Goal: Information Seeking & Learning: Compare options

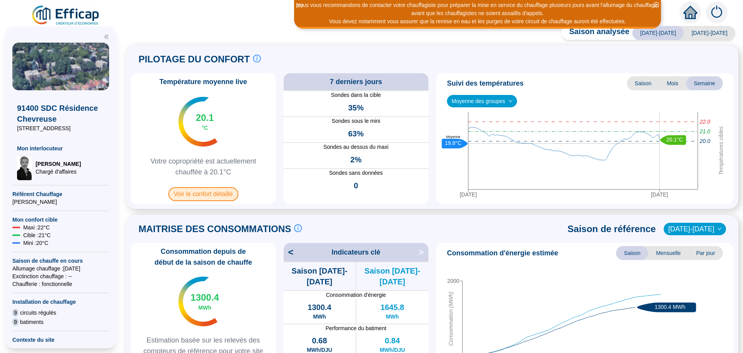
click at [197, 195] on span "Voir le confort détaillé" at bounding box center [203, 194] width 70 height 14
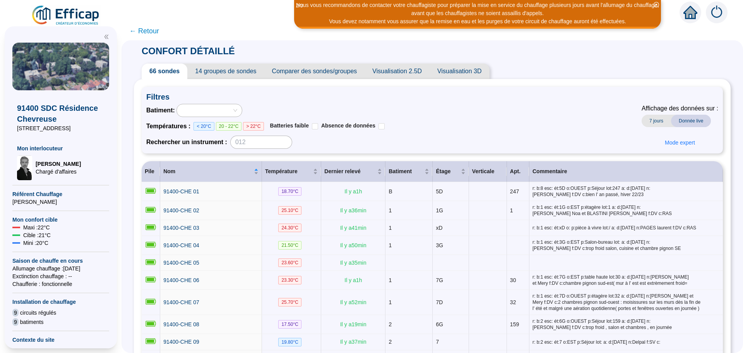
click at [310, 74] on span "Comparer des sondes/groupes" at bounding box center [314, 70] width 101 height 15
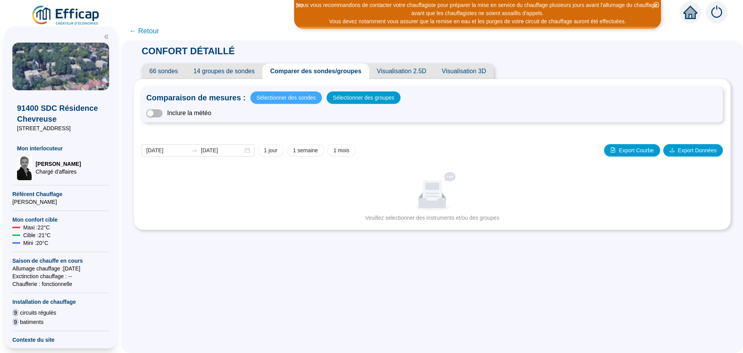
click at [293, 99] on span "Sélectionner des sondes" at bounding box center [286, 97] width 59 height 11
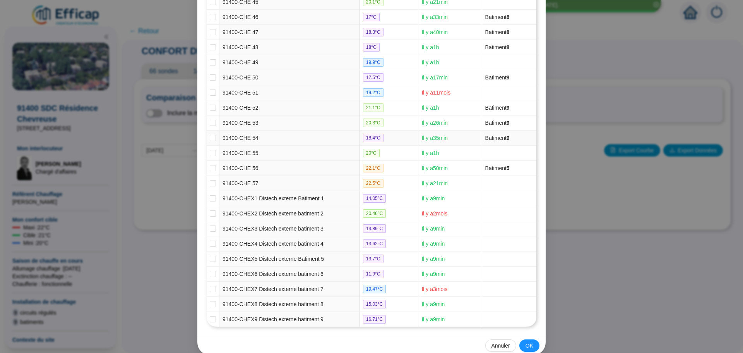
scroll to position [792, 0]
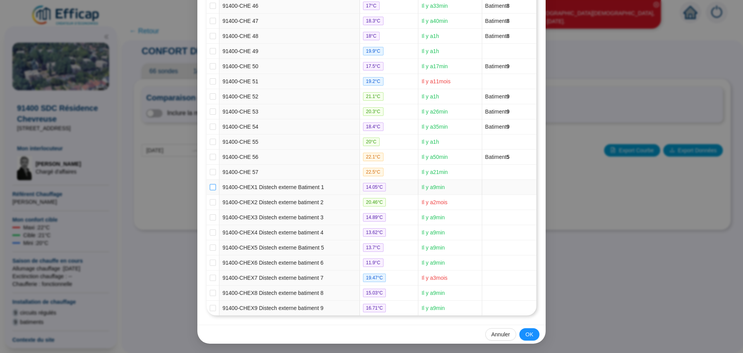
click at [210, 187] on input "checkbox" at bounding box center [213, 187] width 6 height 6
checkbox input "true"
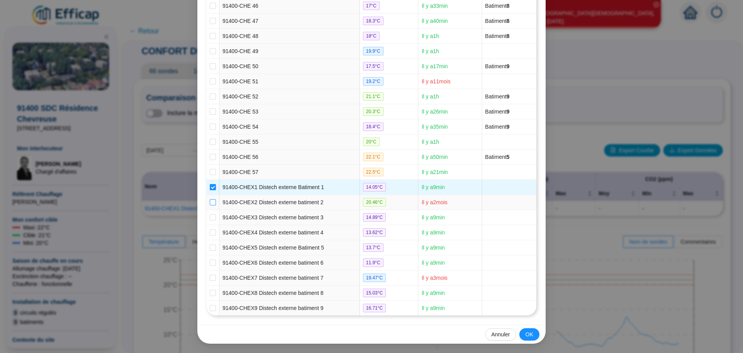
click at [210, 202] on input "checkbox" at bounding box center [213, 202] width 6 height 6
checkbox input "true"
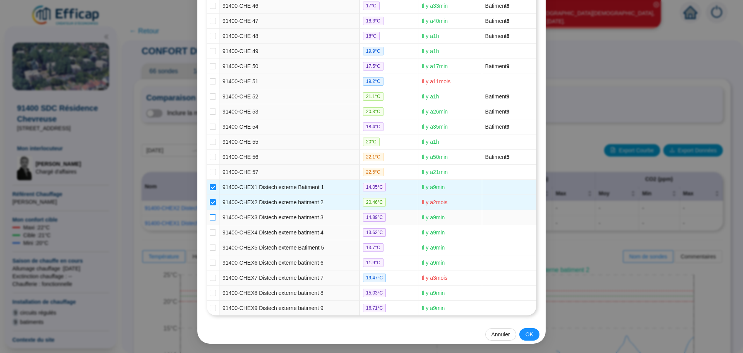
click at [210, 214] on input "checkbox" at bounding box center [213, 217] width 6 height 6
checkbox input "true"
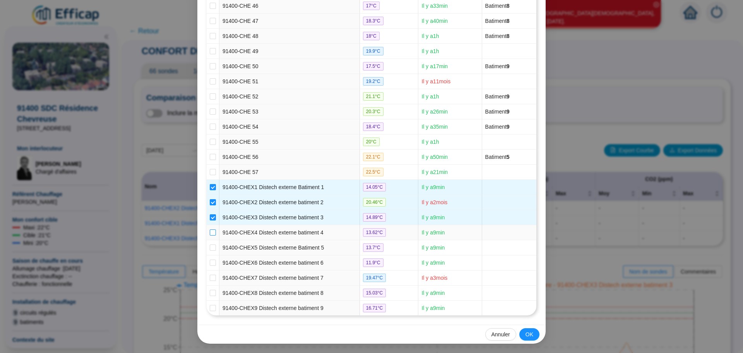
click at [210, 229] on input "checkbox" at bounding box center [213, 232] width 6 height 6
checkbox input "true"
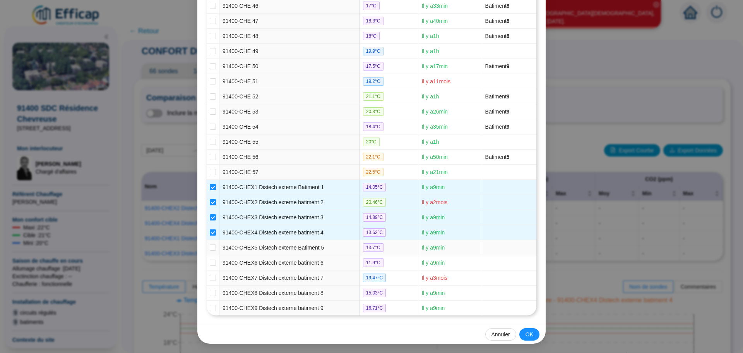
click at [207, 242] on td at bounding box center [213, 247] width 13 height 15
click at [212, 245] on input "checkbox" at bounding box center [213, 247] width 6 height 6
checkbox input "true"
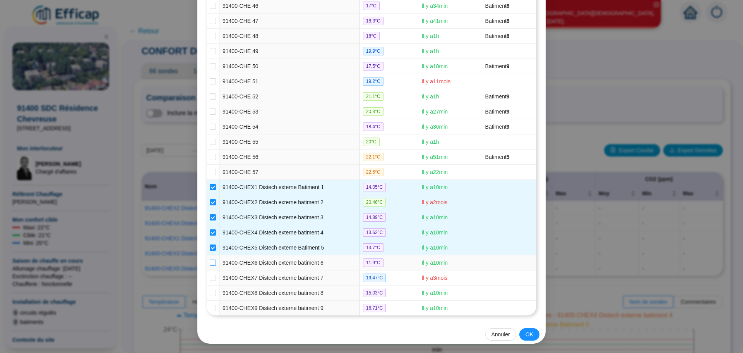
click at [210, 263] on input "checkbox" at bounding box center [213, 262] width 6 height 6
checkbox input "true"
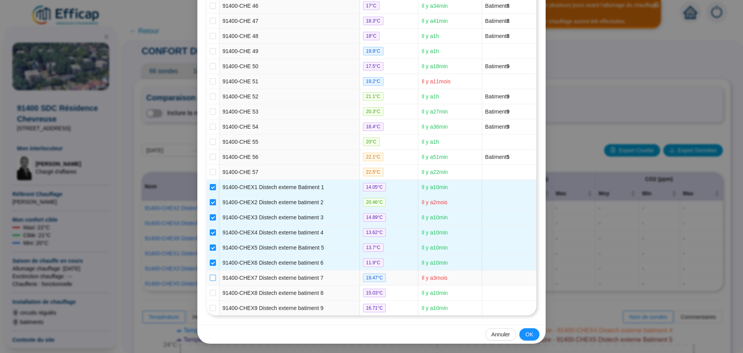
click at [210, 278] on input "checkbox" at bounding box center [213, 277] width 6 height 6
checkbox input "true"
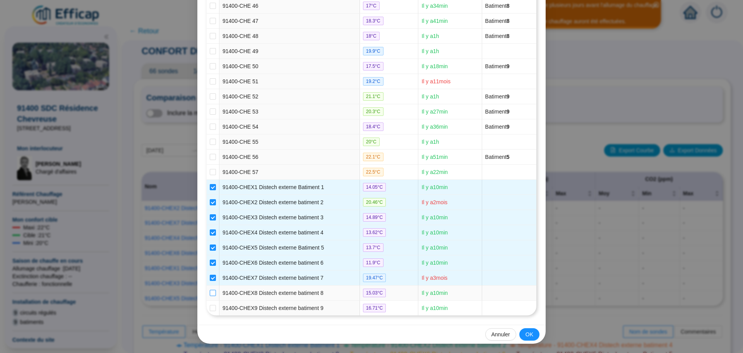
click at [210, 290] on input "checkbox" at bounding box center [213, 293] width 6 height 6
checkbox input "true"
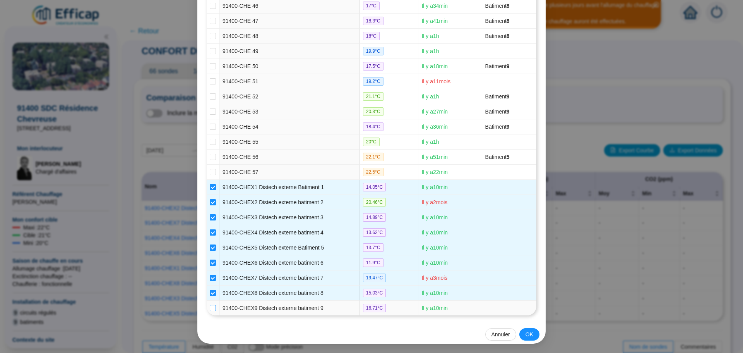
click at [210, 306] on input "checkbox" at bounding box center [213, 308] width 6 height 6
checkbox input "true"
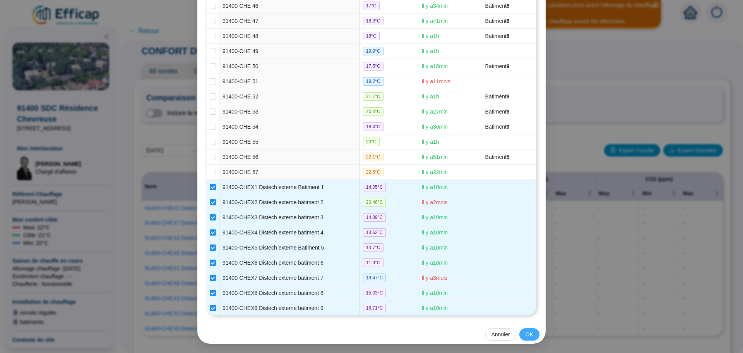
click at [529, 334] on span "OK" at bounding box center [530, 334] width 8 height 8
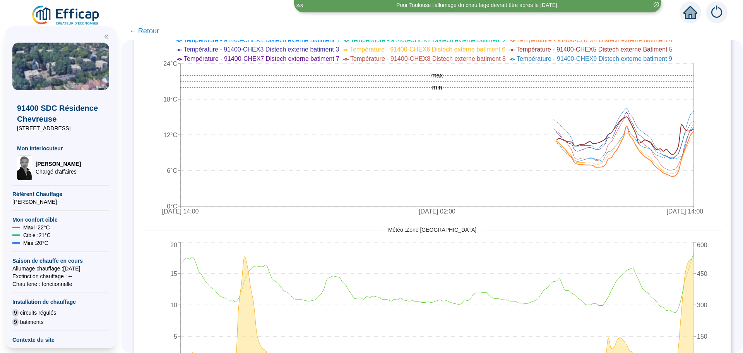
scroll to position [348, 0]
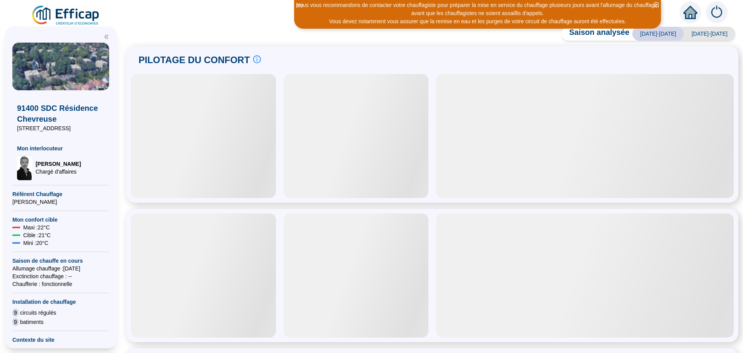
click at [205, 194] on div at bounding box center [203, 136] width 145 height 124
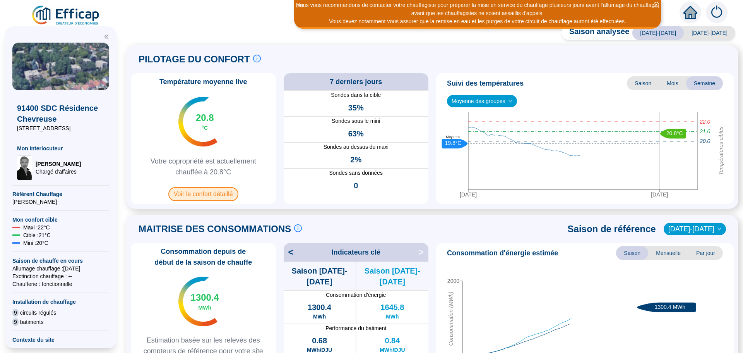
click at [207, 192] on span "Voir le confort détaillé" at bounding box center [203, 194] width 70 height 14
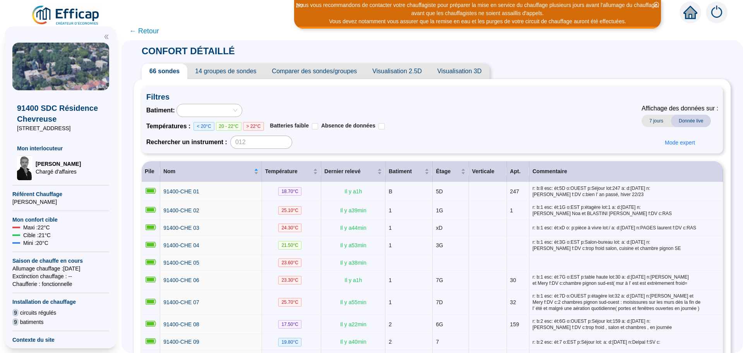
click at [353, 74] on span "Comparer des sondes/groupes" at bounding box center [314, 70] width 101 height 15
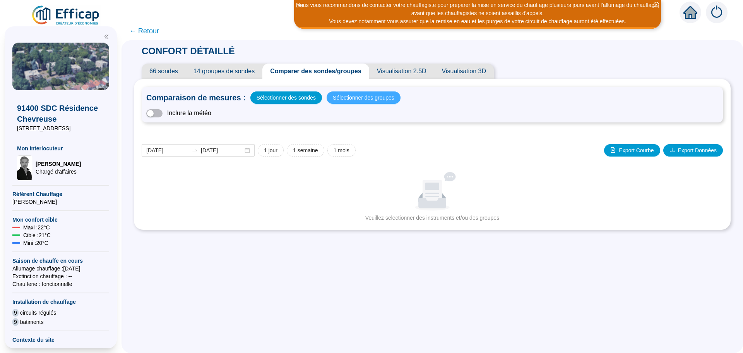
click at [351, 98] on span "Sélectionner des groupes" at bounding box center [364, 97] width 62 height 11
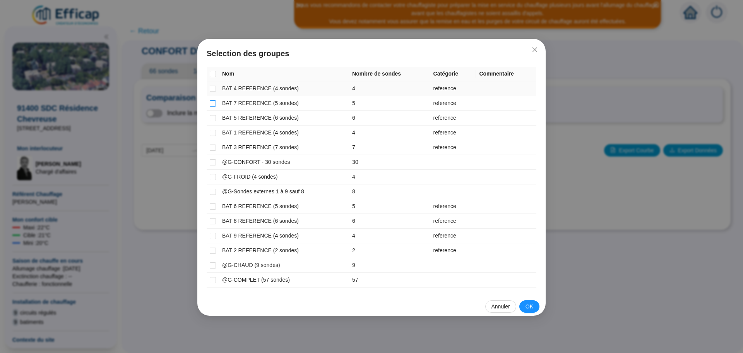
drag, startPoint x: 211, startPoint y: 89, endPoint x: 211, endPoint y: 99, distance: 10.1
click at [211, 91] on input "checkbox" at bounding box center [213, 89] width 6 height 6
checkbox input "true"
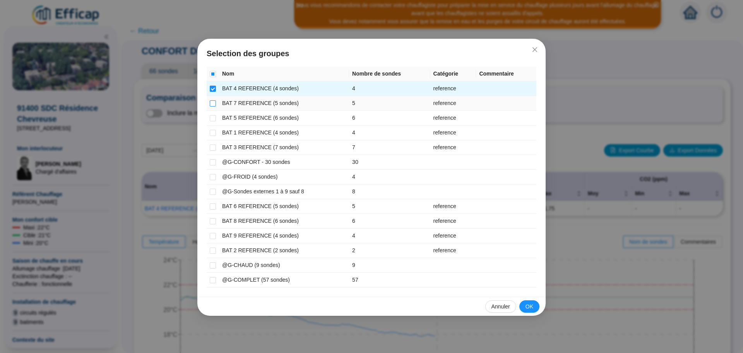
click at [214, 104] on input "checkbox" at bounding box center [213, 103] width 6 height 6
checkbox input "true"
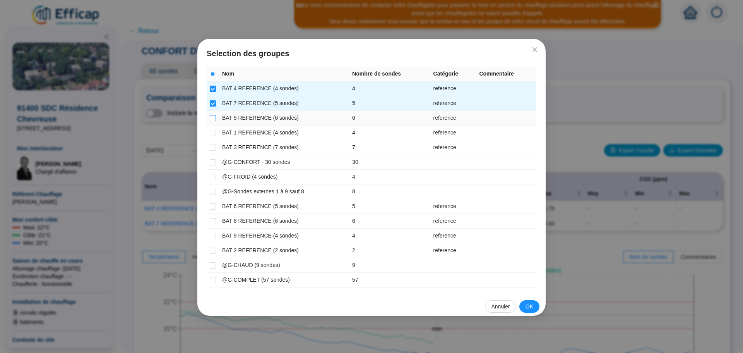
click at [214, 119] on input "checkbox" at bounding box center [213, 118] width 6 height 6
checkbox input "true"
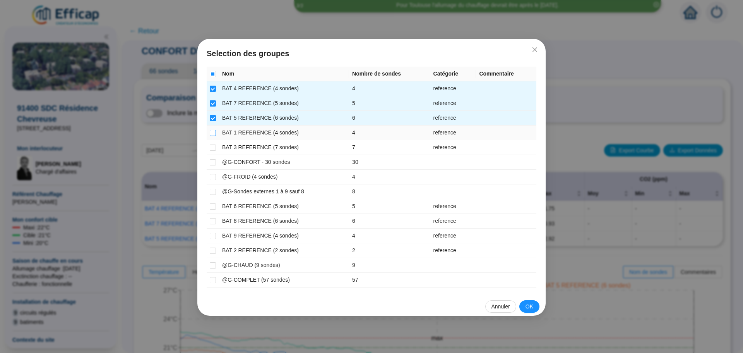
click at [214, 133] on input "checkbox" at bounding box center [213, 133] width 6 height 6
checkbox input "true"
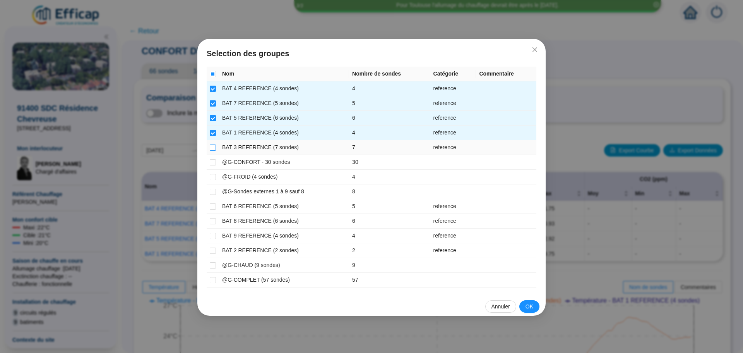
click at [213, 148] on input "checkbox" at bounding box center [213, 147] width 6 height 6
checkbox input "true"
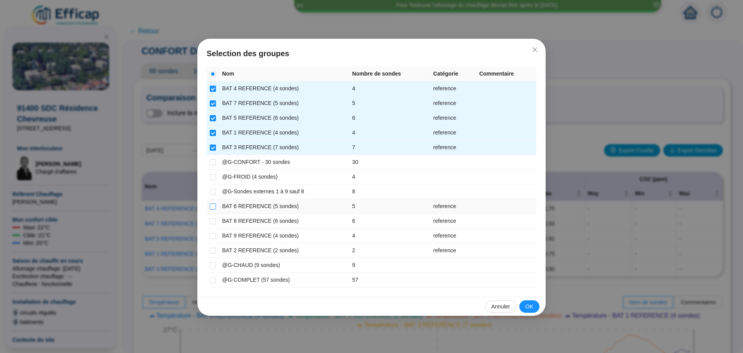
click at [212, 207] on input "checkbox" at bounding box center [213, 206] width 6 height 6
checkbox input "true"
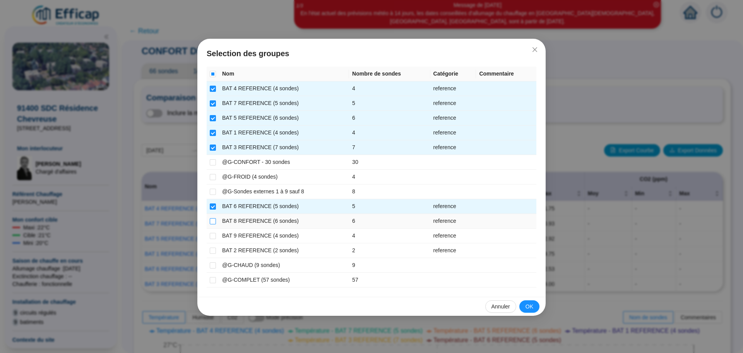
click at [213, 223] on input "checkbox" at bounding box center [213, 221] width 6 height 6
checkbox input "true"
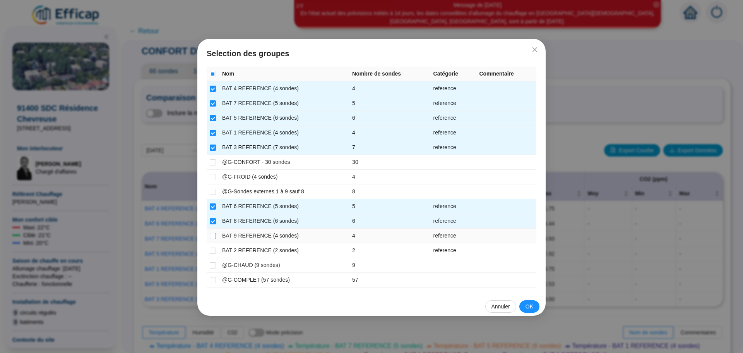
click at [214, 236] on input "checkbox" at bounding box center [213, 236] width 6 height 6
checkbox input "true"
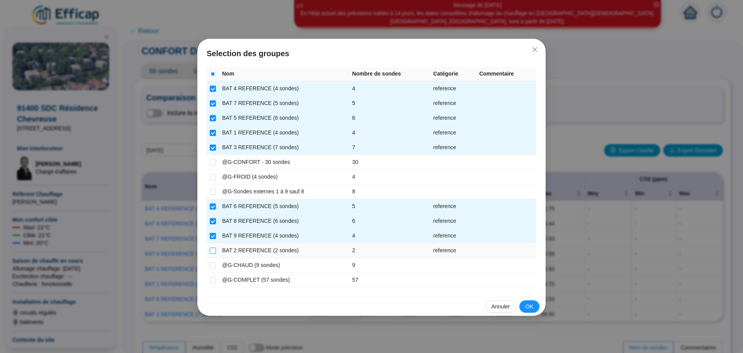
click at [215, 251] on input "checkbox" at bounding box center [213, 250] width 6 height 6
checkbox input "true"
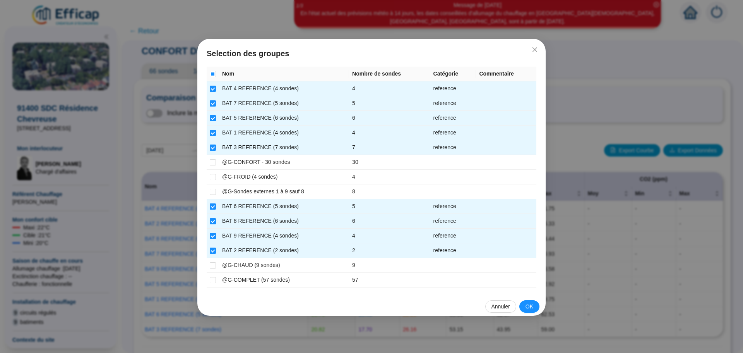
click at [527, 306] on span "OK" at bounding box center [530, 306] width 8 height 8
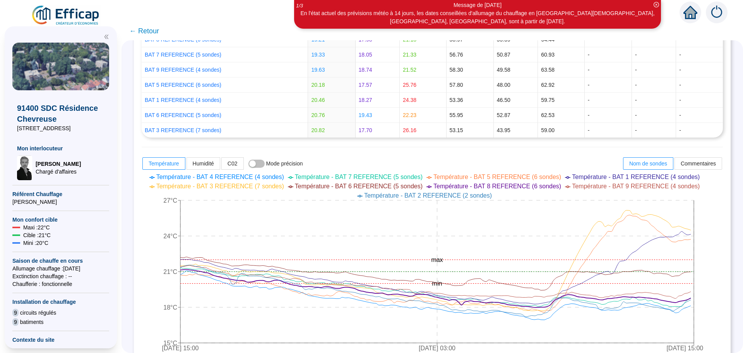
scroll to position [204, 0]
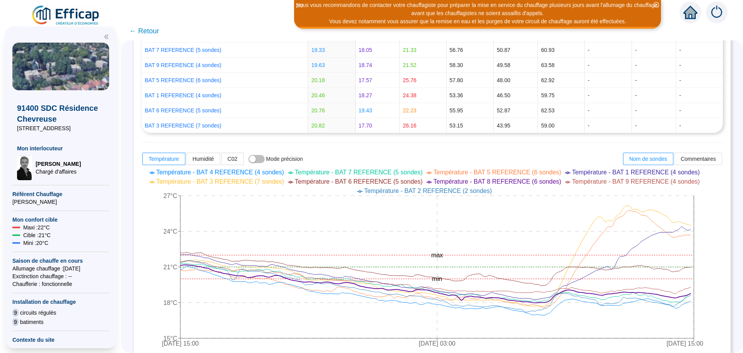
click at [149, 34] on span "← Retour" at bounding box center [144, 31] width 30 height 11
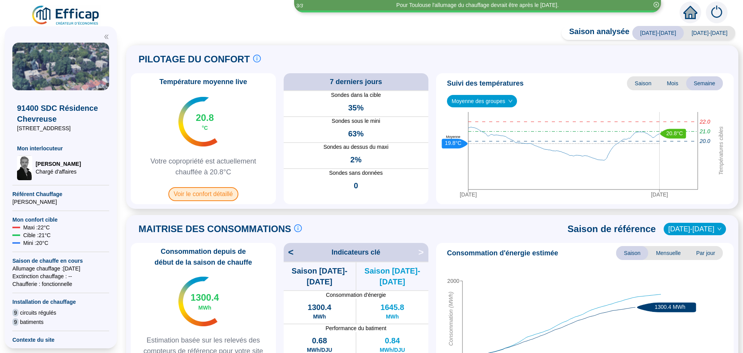
click at [215, 196] on span "Voir le confort détaillé" at bounding box center [203, 194] width 70 height 14
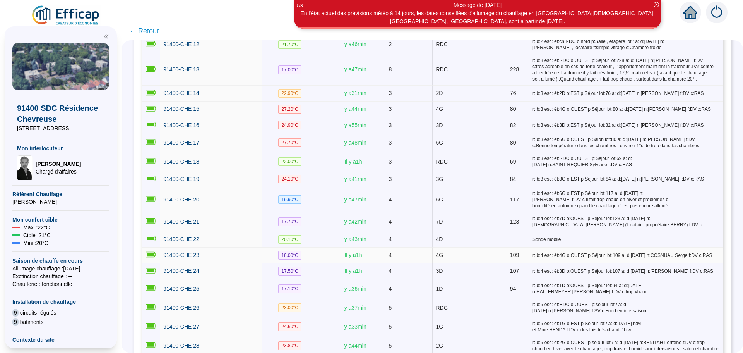
scroll to position [426, 0]
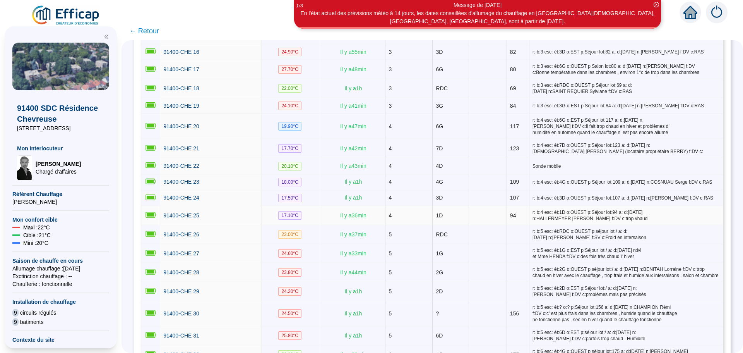
click at [195, 216] on td "91400-CHE 25" at bounding box center [211, 215] width 102 height 19
click at [194, 213] on span "91400-CHE 25" at bounding box center [181, 215] width 36 height 6
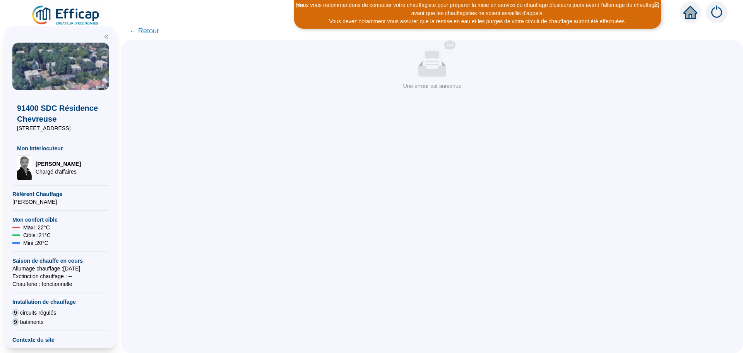
click at [153, 32] on span "← Retour" at bounding box center [144, 31] width 30 height 11
drag, startPoint x: 153, startPoint y: 34, endPoint x: 153, endPoint y: 38, distance: 4.3
click at [153, 37] on span "← Retour" at bounding box center [433, 31] width 622 height 19
click at [152, 27] on span "← Retour" at bounding box center [144, 31] width 30 height 11
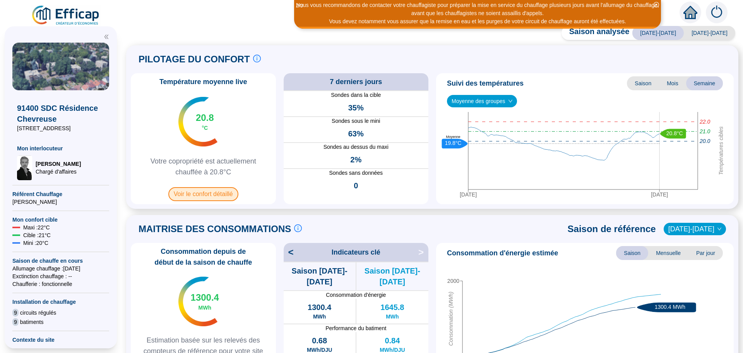
click at [213, 197] on span "Voir le confort détaillé" at bounding box center [203, 194] width 70 height 14
click at [203, 197] on span "Voir le confort détaillé" at bounding box center [203, 194] width 70 height 14
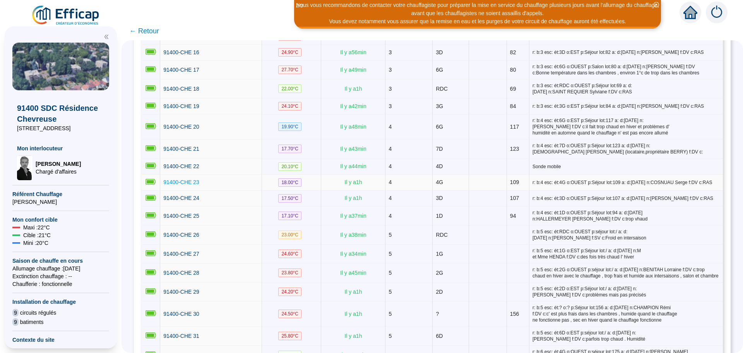
scroll to position [426, 0]
click at [176, 213] on span "91400-CHE 25" at bounding box center [181, 215] width 36 height 6
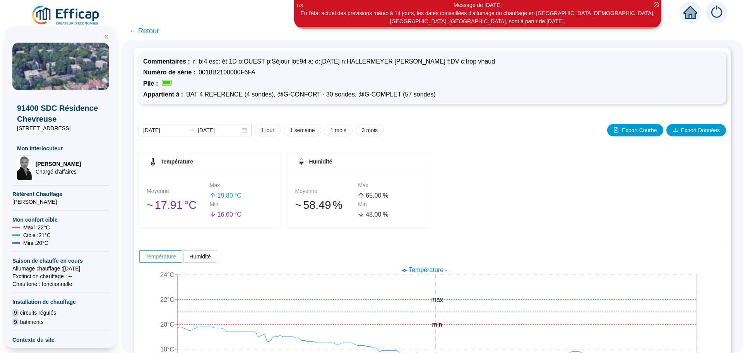
scroll to position [61, 0]
